Goal: Information Seeking & Learning: Learn about a topic

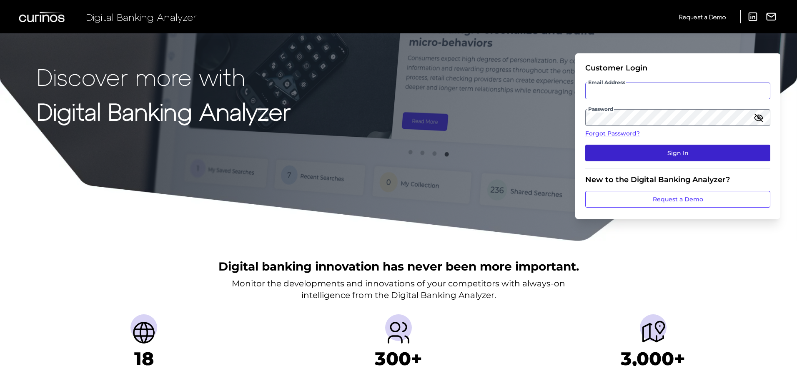
type input "[PERSON_NAME][EMAIL_ADDRESS][DOMAIN_NAME]"
click at [667, 151] on button "Sign In" at bounding box center [678, 153] width 185 height 17
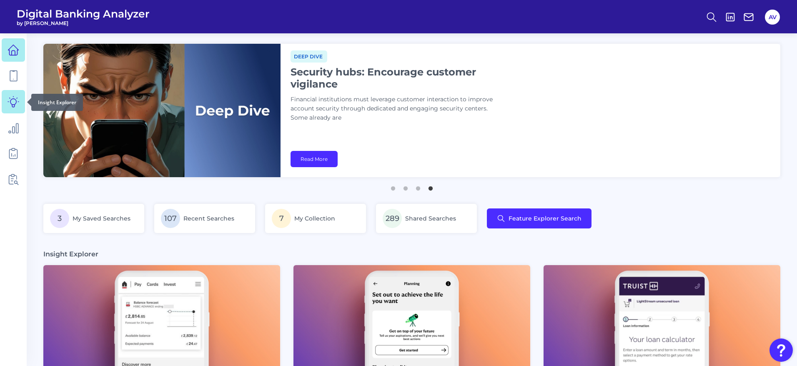
click at [16, 101] on icon at bounding box center [13, 101] width 11 height 11
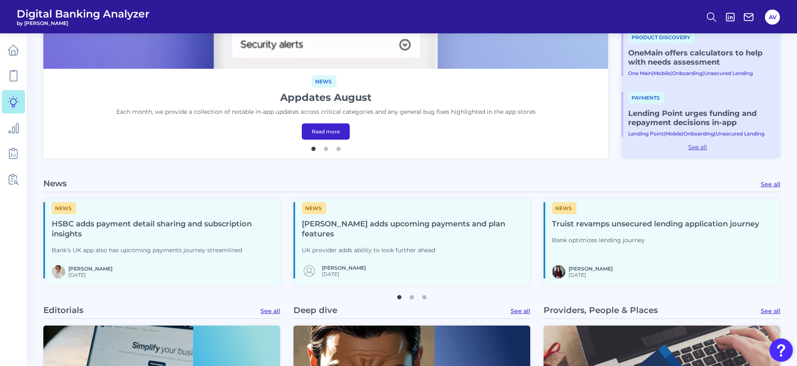
scroll to position [375, 0]
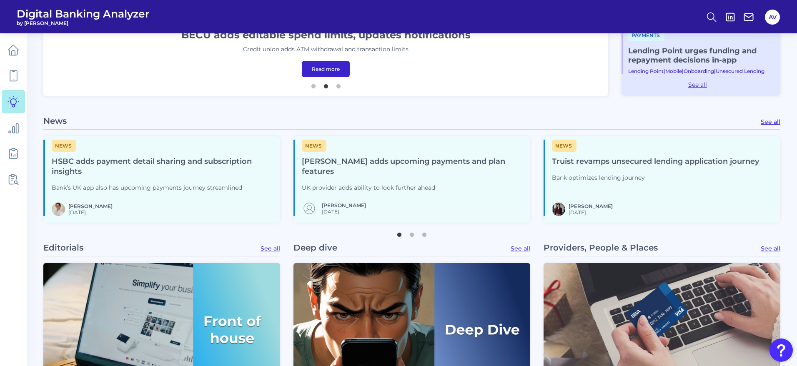
click at [340, 161] on h4 "[PERSON_NAME] adds upcoming payments and plan features" at bounding box center [413, 167] width 222 height 20
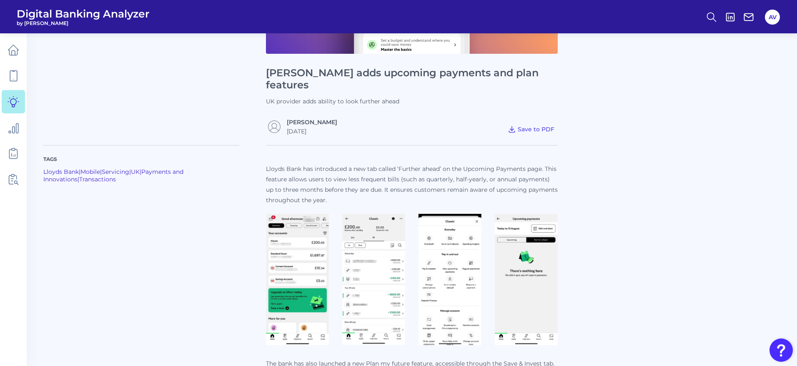
scroll to position [200, 0]
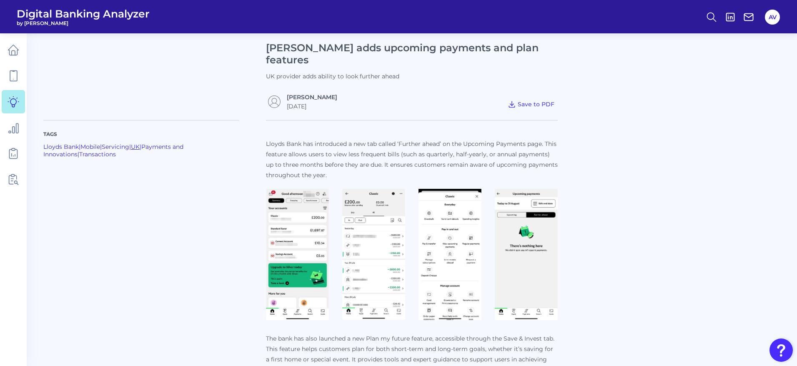
click at [140, 143] on link "UK" at bounding box center [135, 147] width 9 height 8
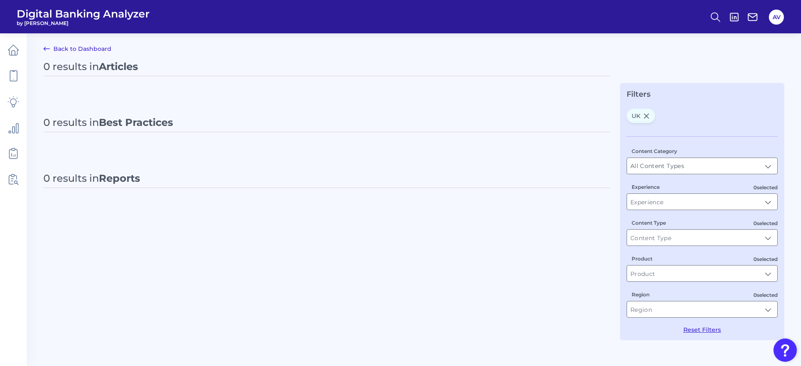
type input "UK"
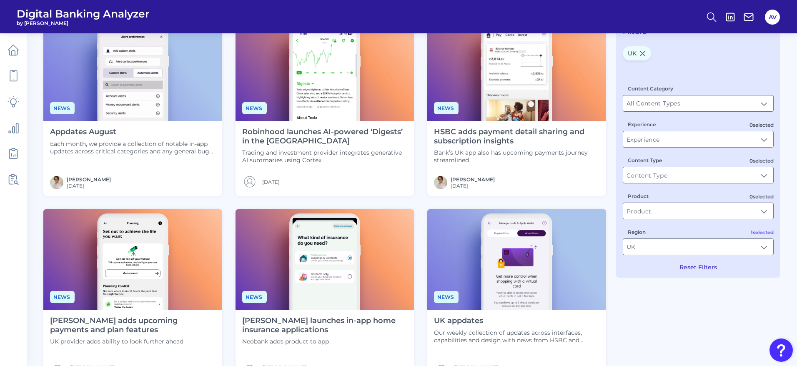
scroll to position [125, 0]
